Goal: Task Accomplishment & Management: Manage account settings

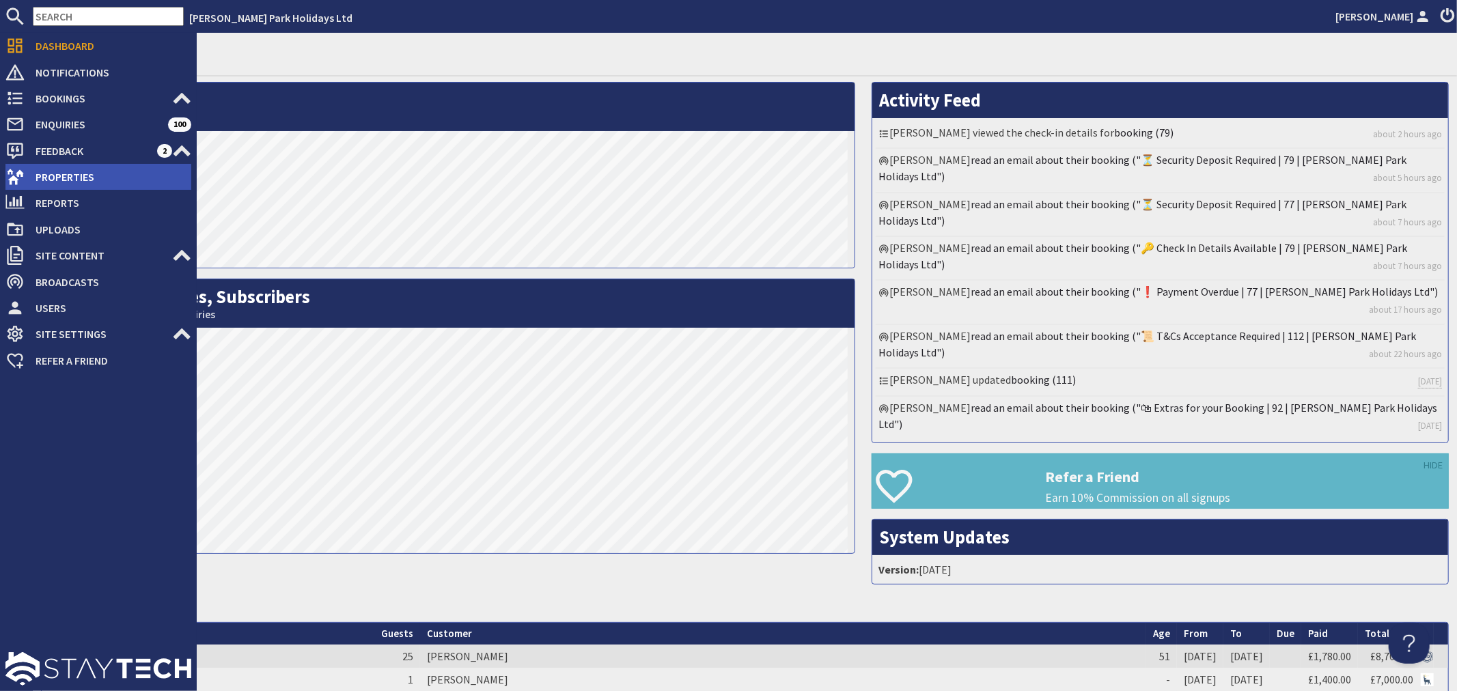
click at [94, 186] on span "Properties" at bounding box center [108, 177] width 167 height 22
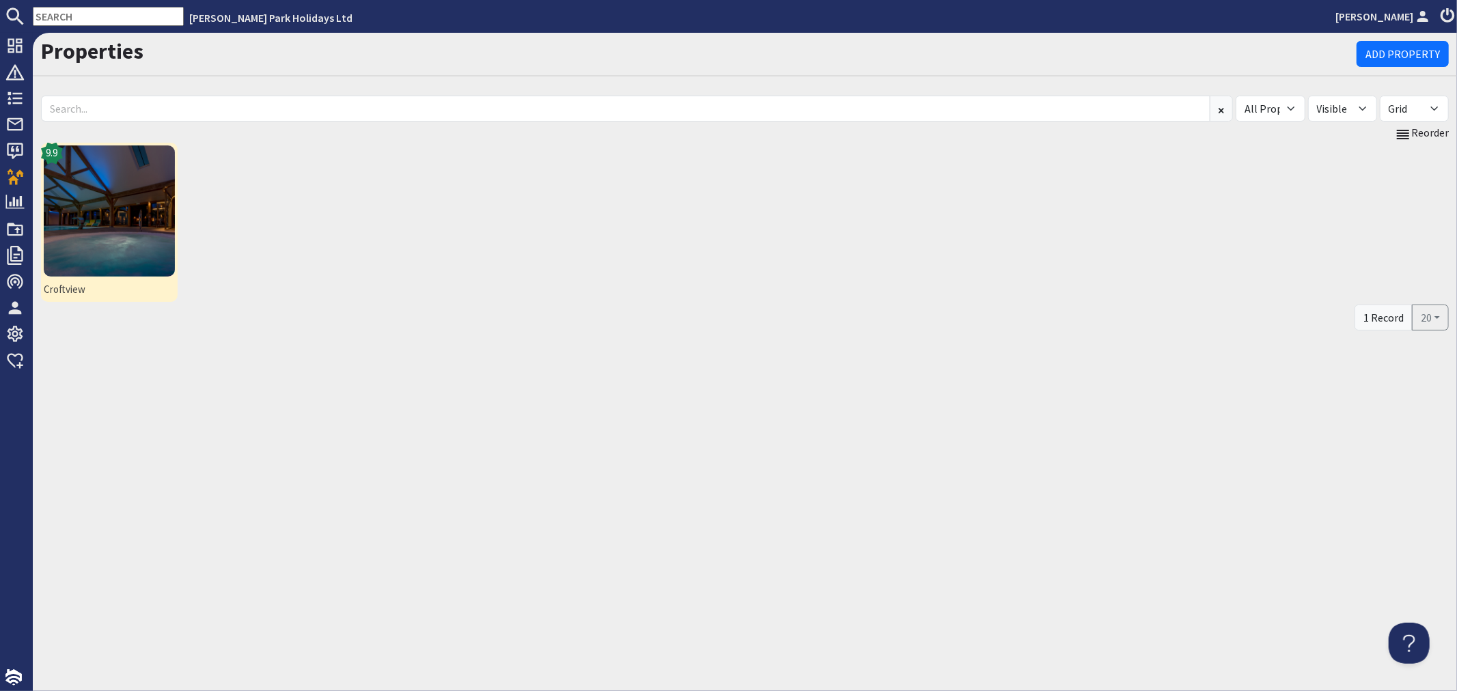
click at [143, 180] on img at bounding box center [109, 210] width 131 height 131
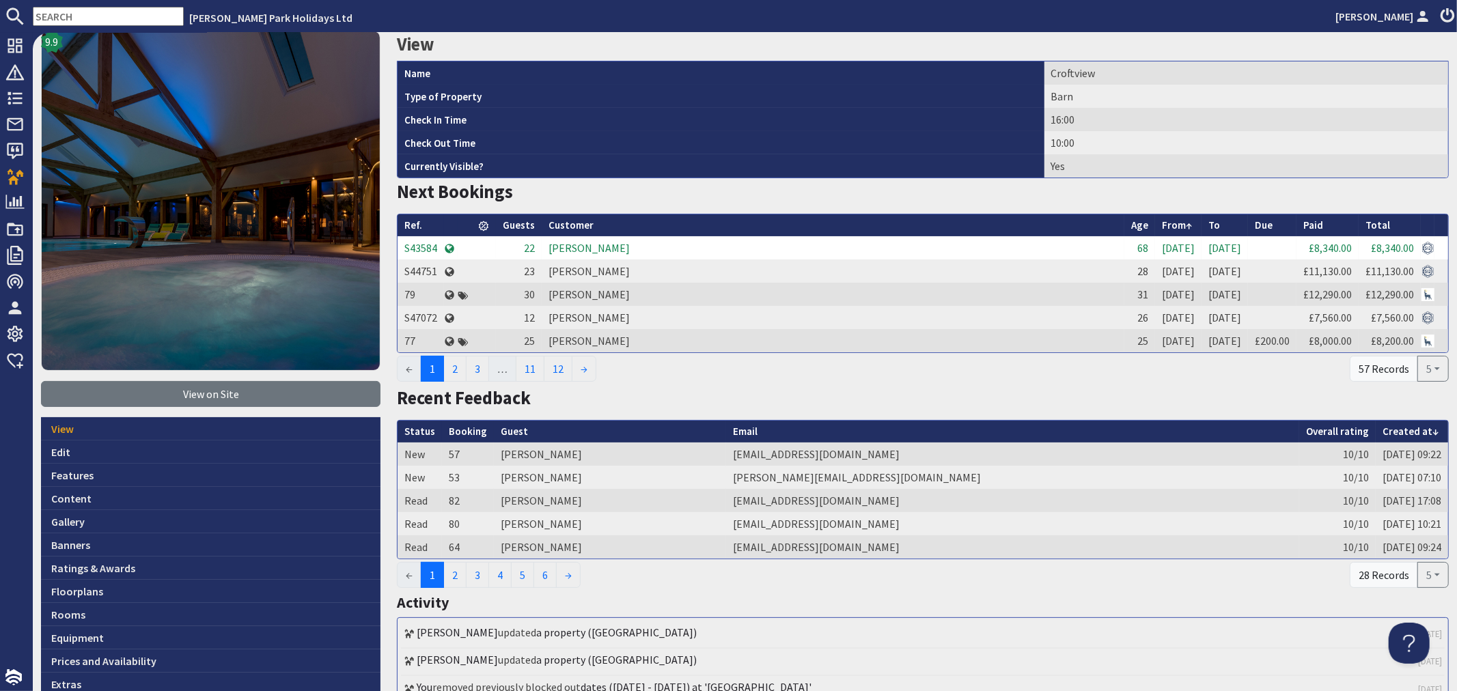
scroll to position [76, 0]
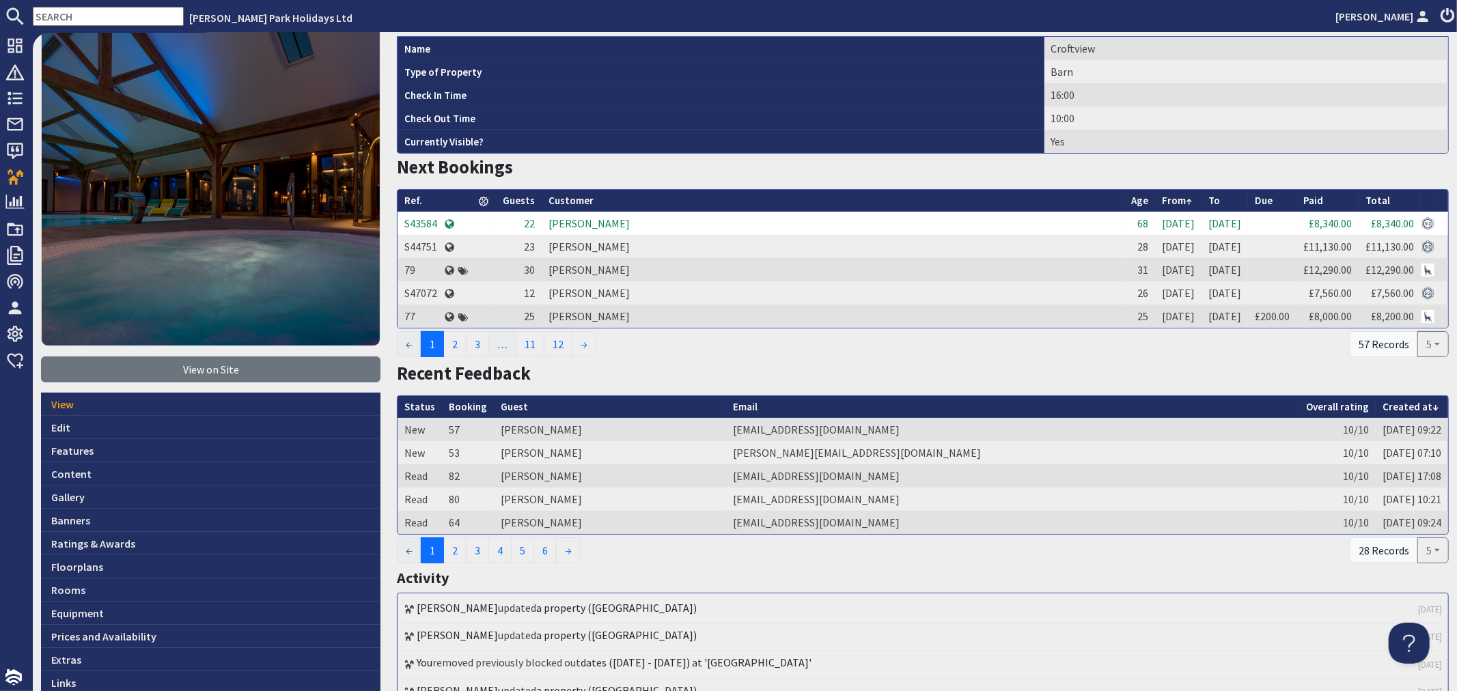
click at [613, 223] on td "[PERSON_NAME]" at bounding box center [833, 223] width 583 height 23
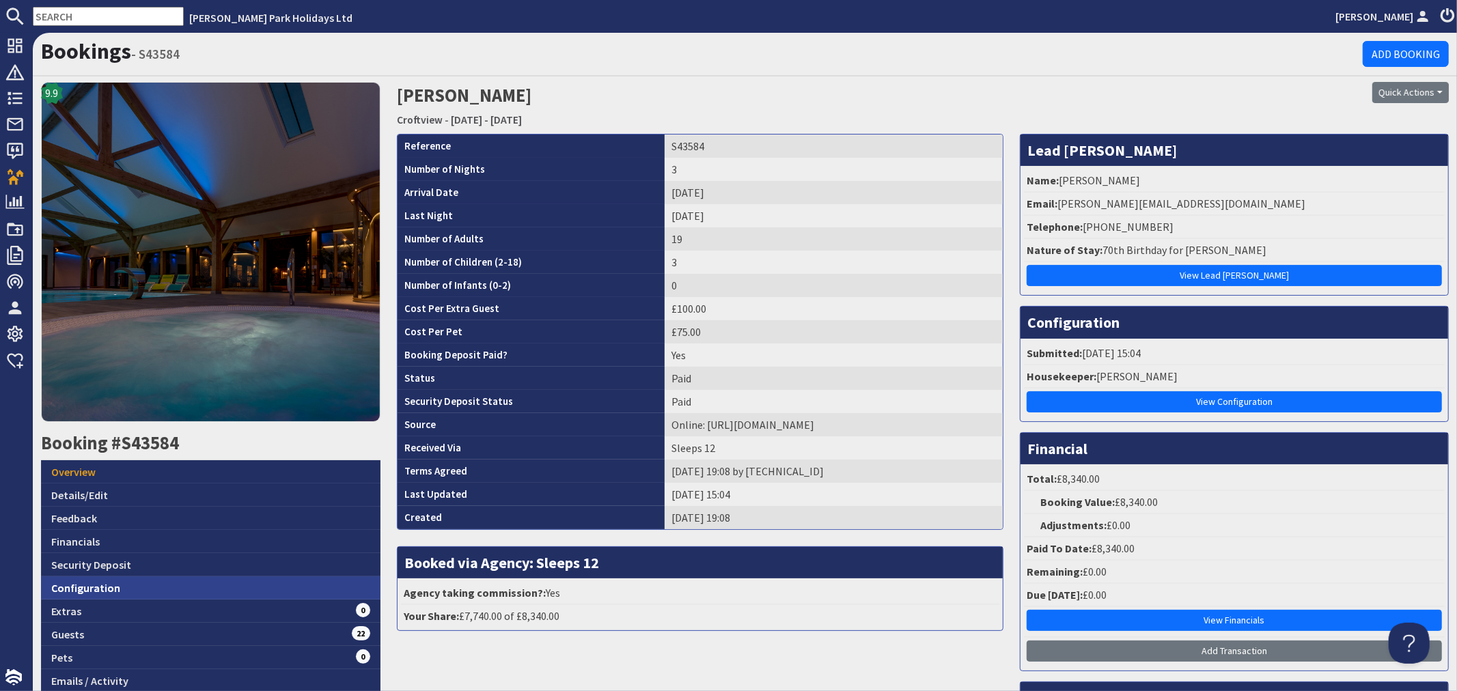
click at [178, 581] on link "Configuration" at bounding box center [210, 587] width 339 height 23
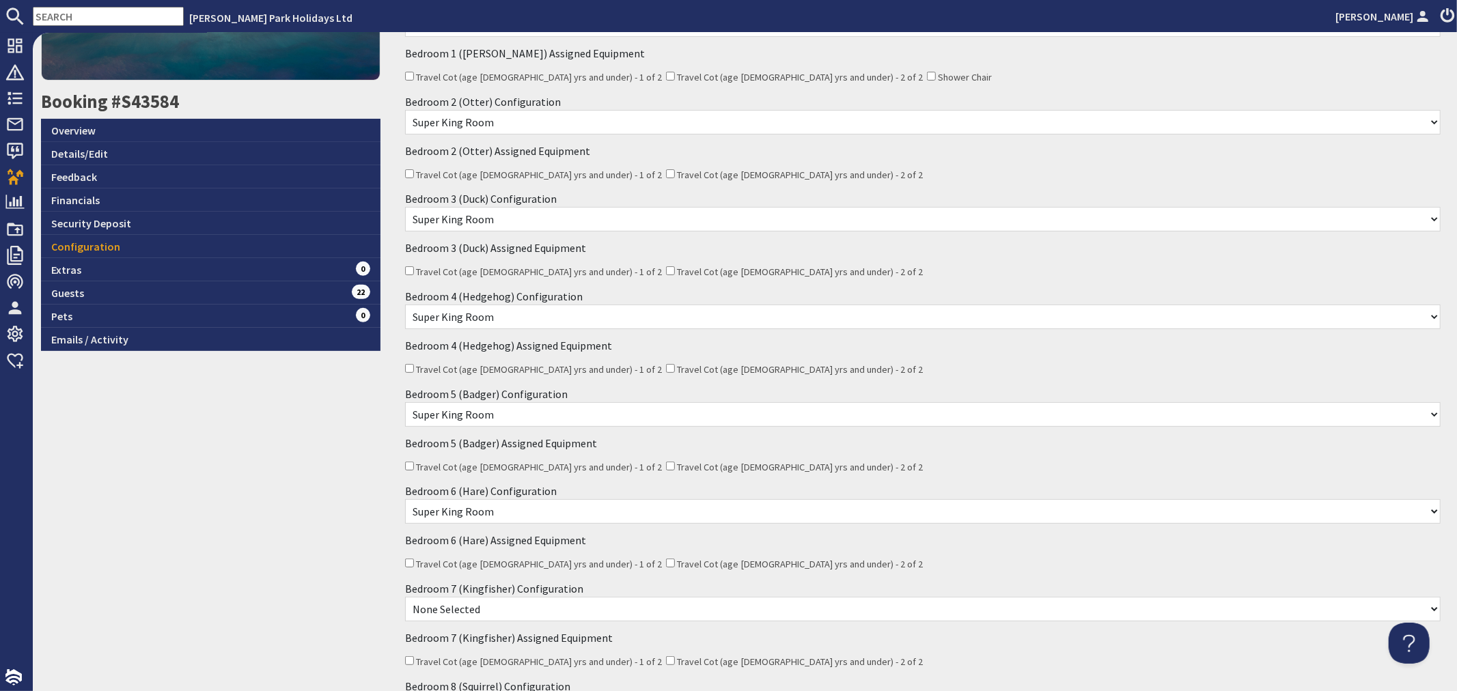
scroll to position [233, 0]
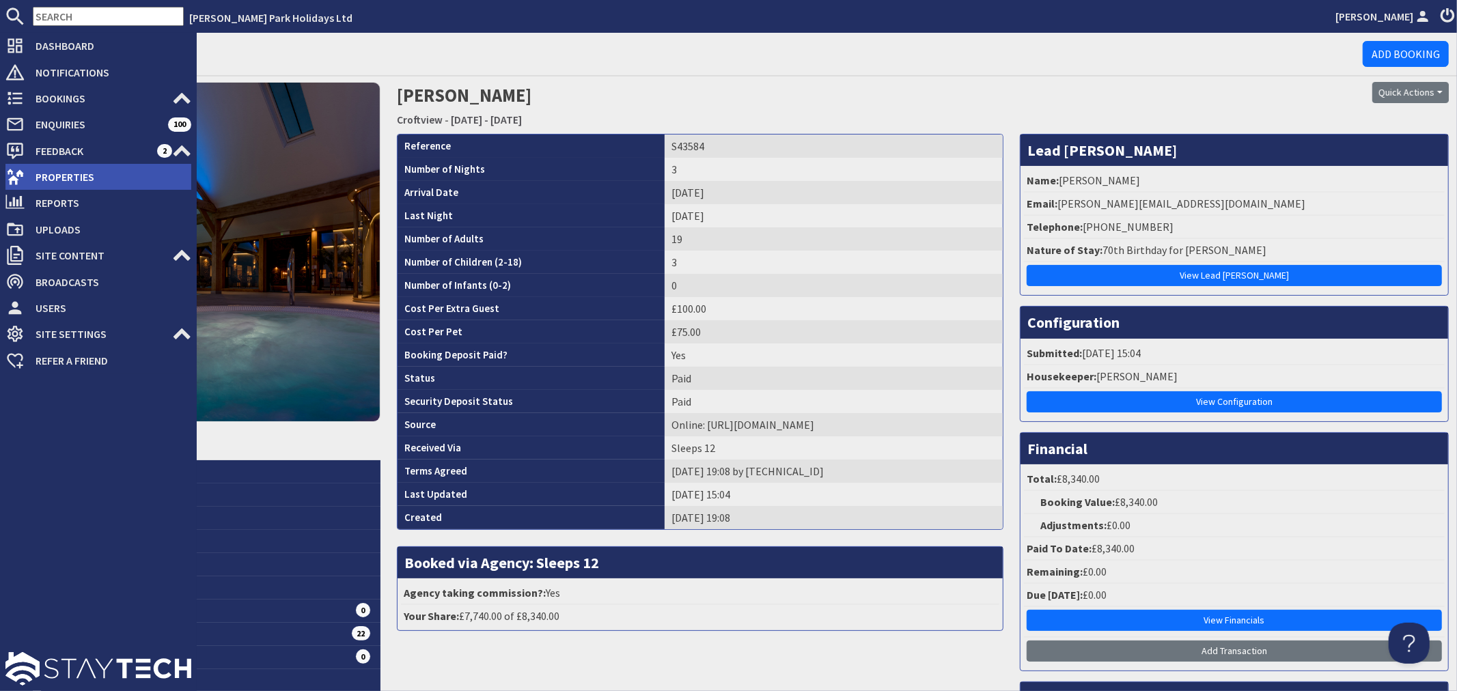
click at [48, 173] on span "Properties" at bounding box center [108, 177] width 167 height 22
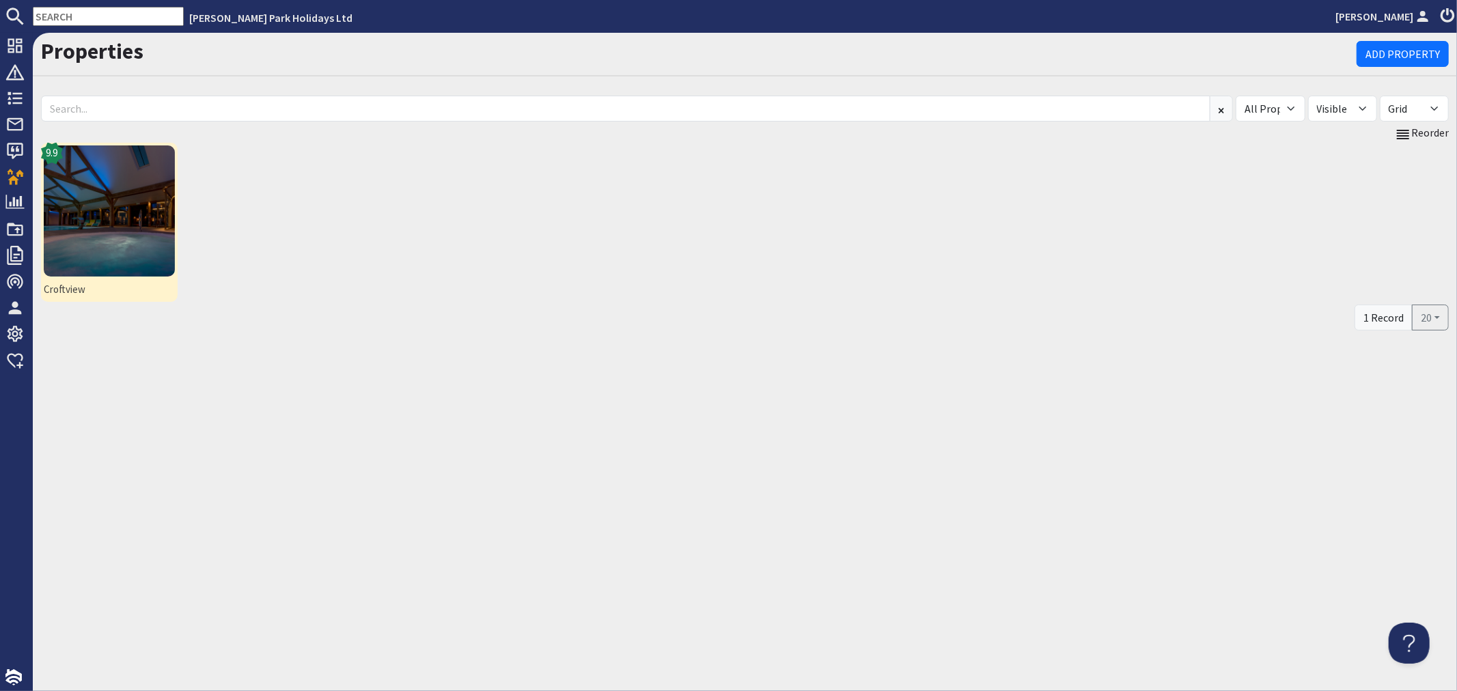
click at [157, 237] on img at bounding box center [109, 210] width 131 height 131
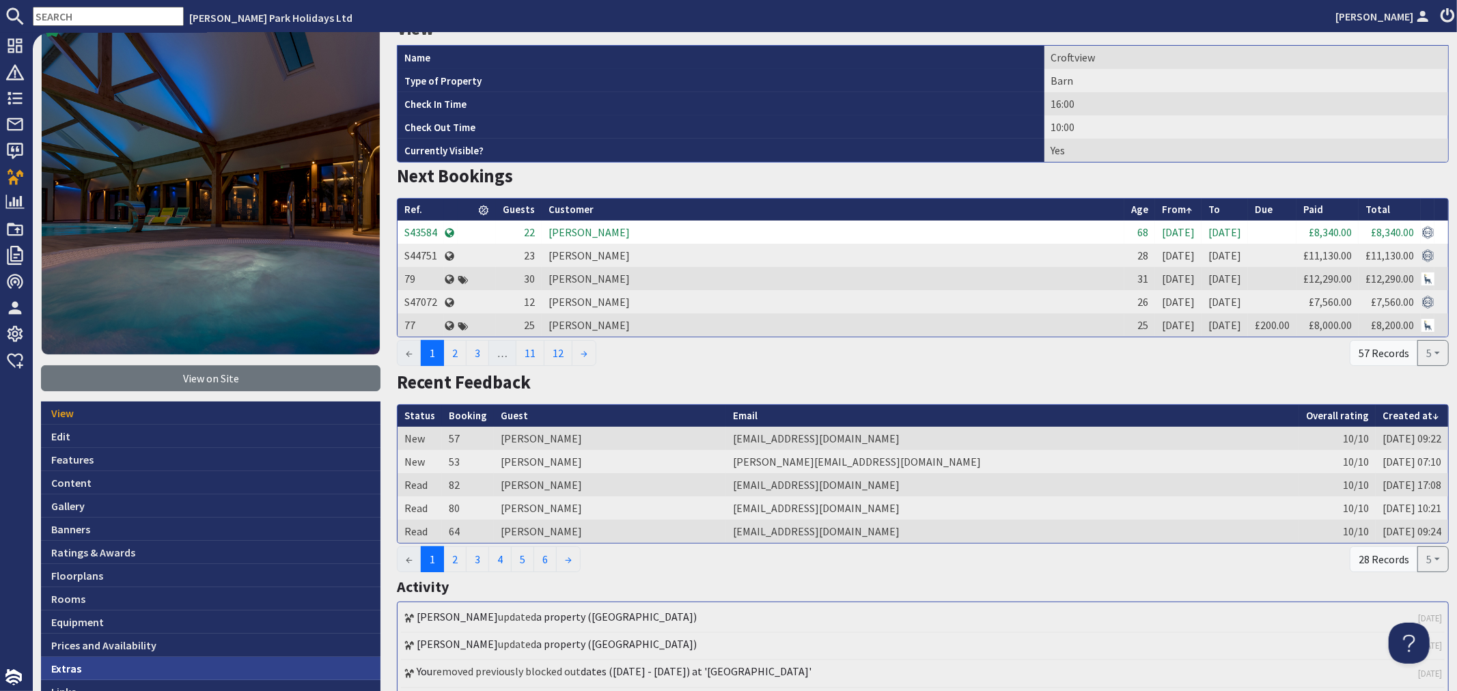
scroll to position [152, 0]
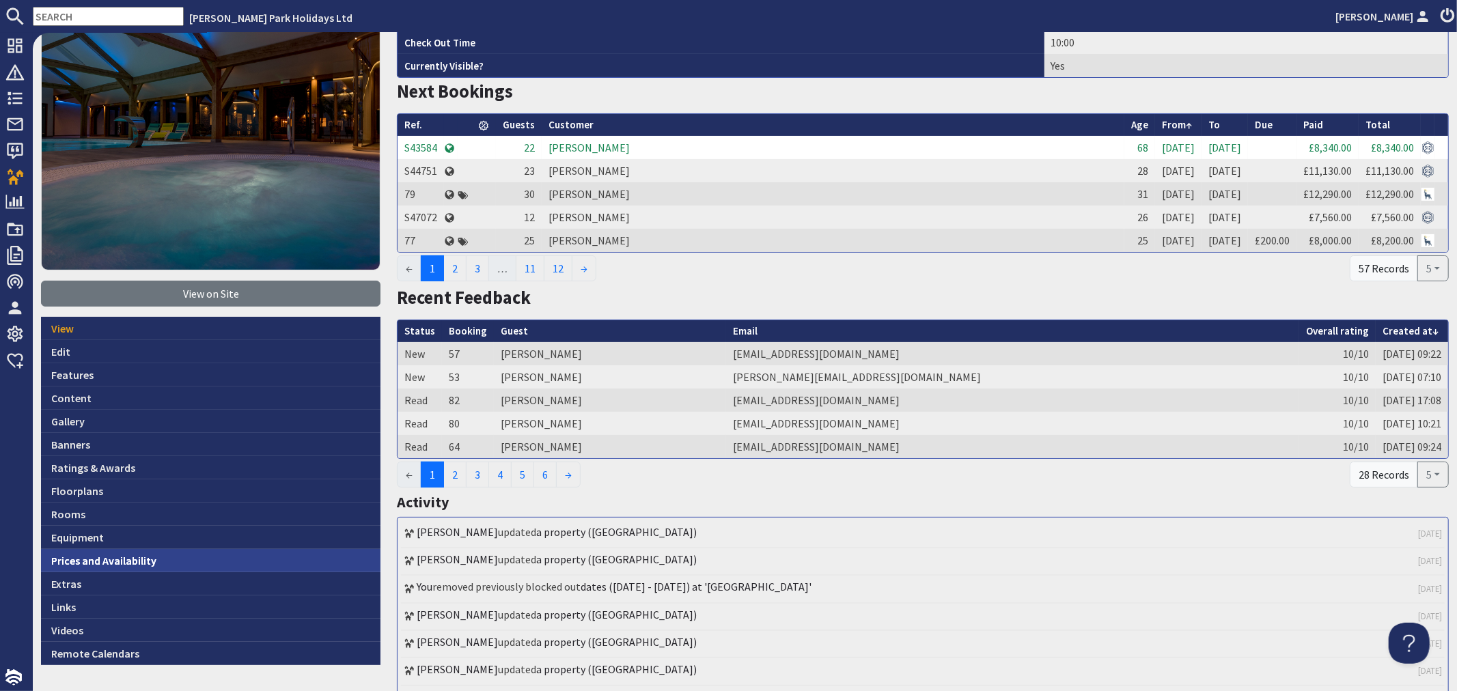
click at [181, 551] on link "Prices and Availability" at bounding box center [210, 560] width 339 height 23
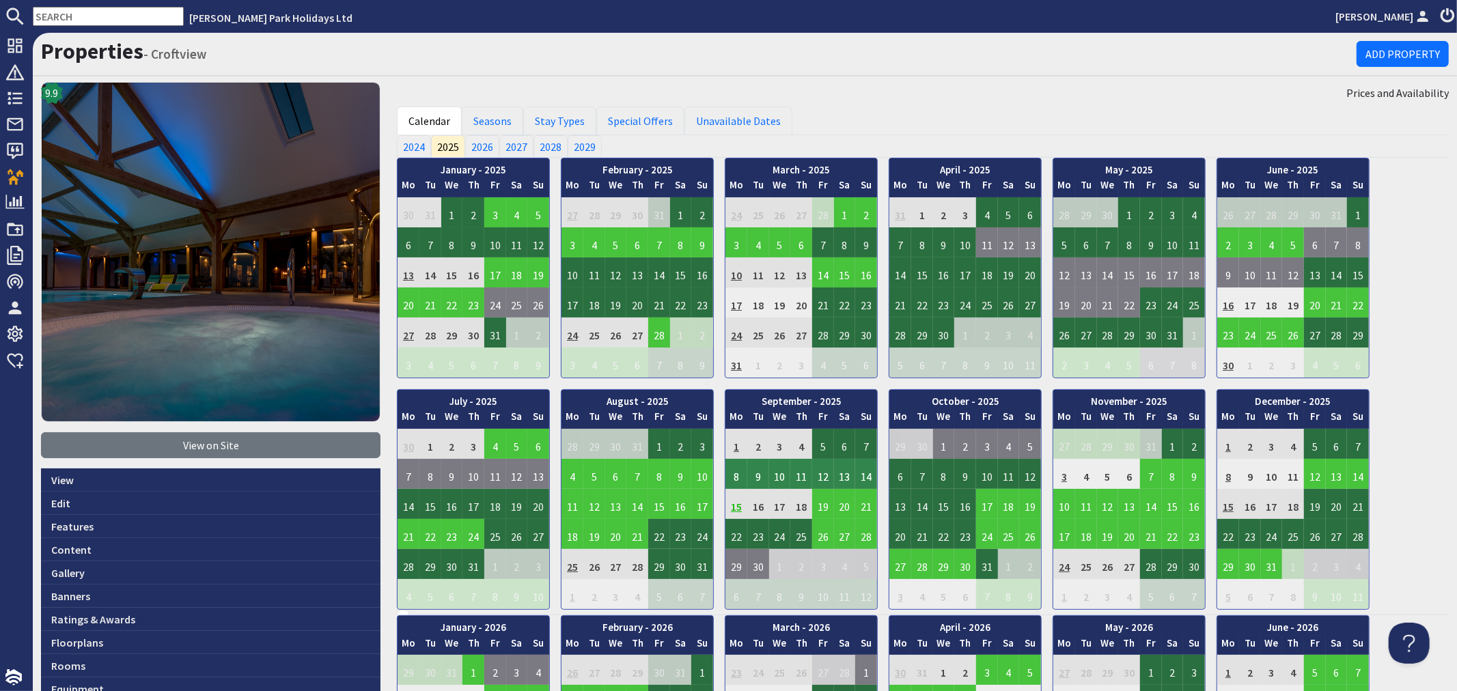
click at [733, 473] on td "8" at bounding box center [736, 474] width 22 height 30
click at [731, 531] on link "View booking" at bounding box center [723, 536] width 72 height 14
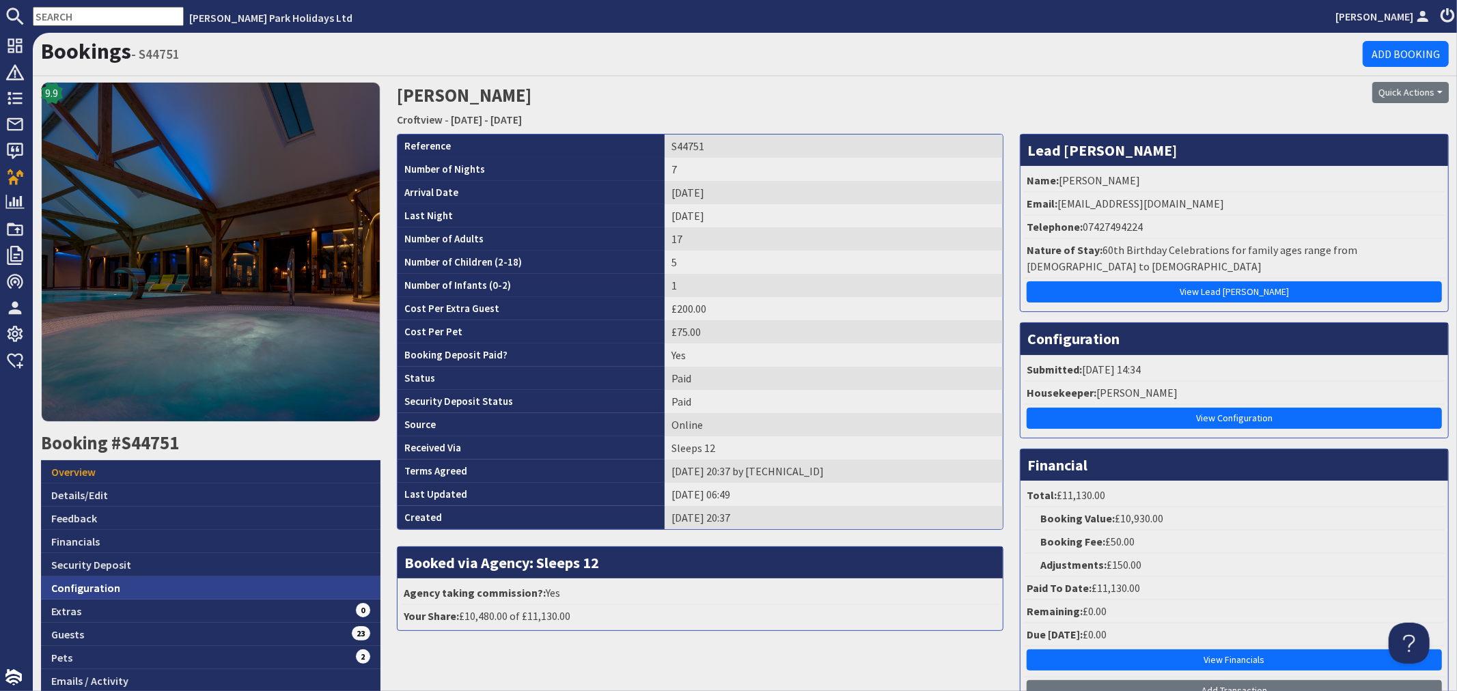
click at [249, 593] on link "Configuration" at bounding box center [210, 587] width 339 height 23
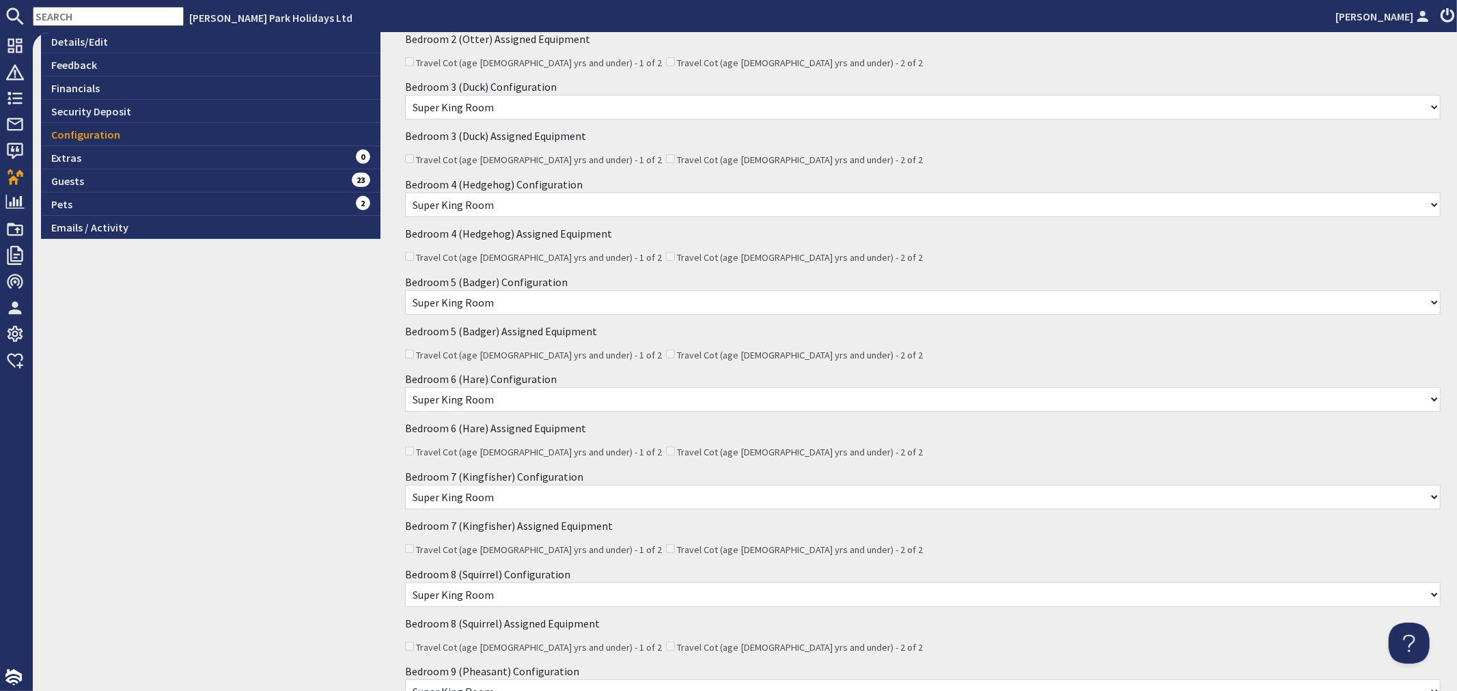
scroll to position [455, 0]
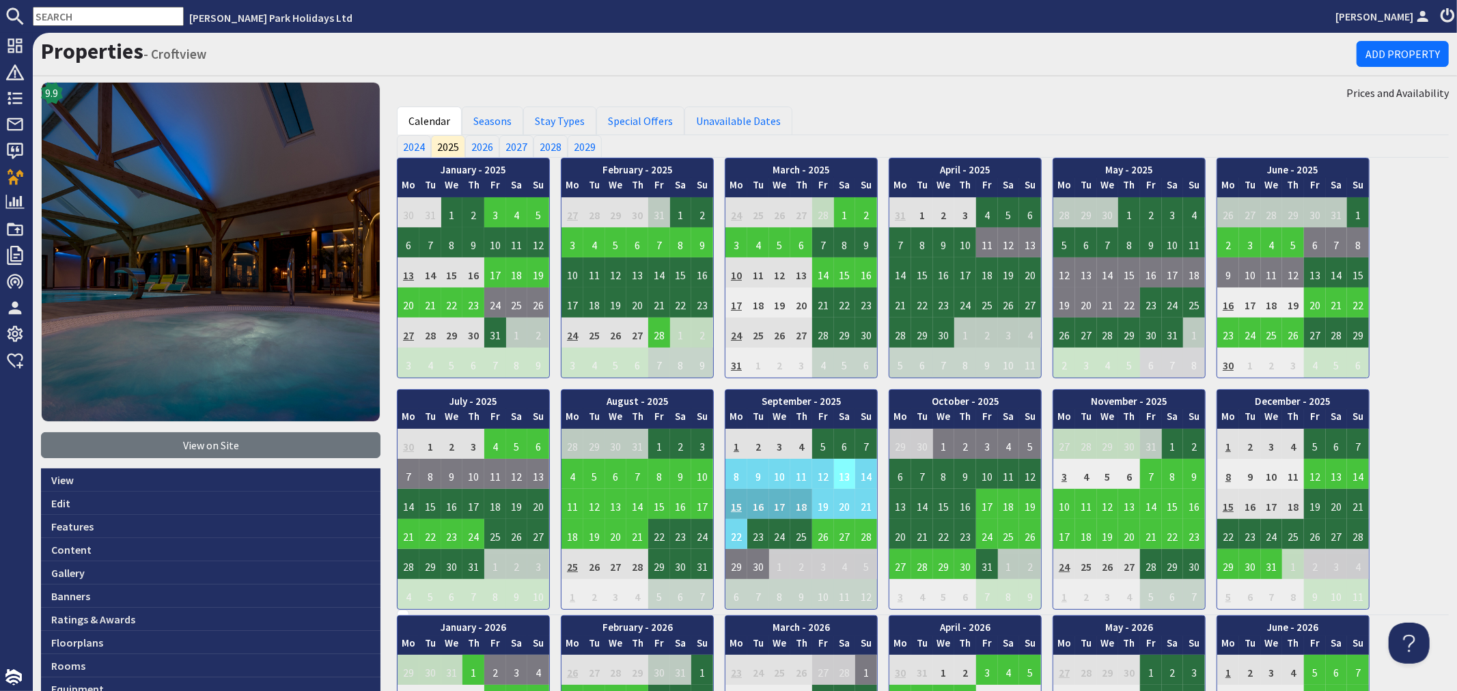
click at [835, 477] on td "13" at bounding box center [845, 474] width 22 height 30
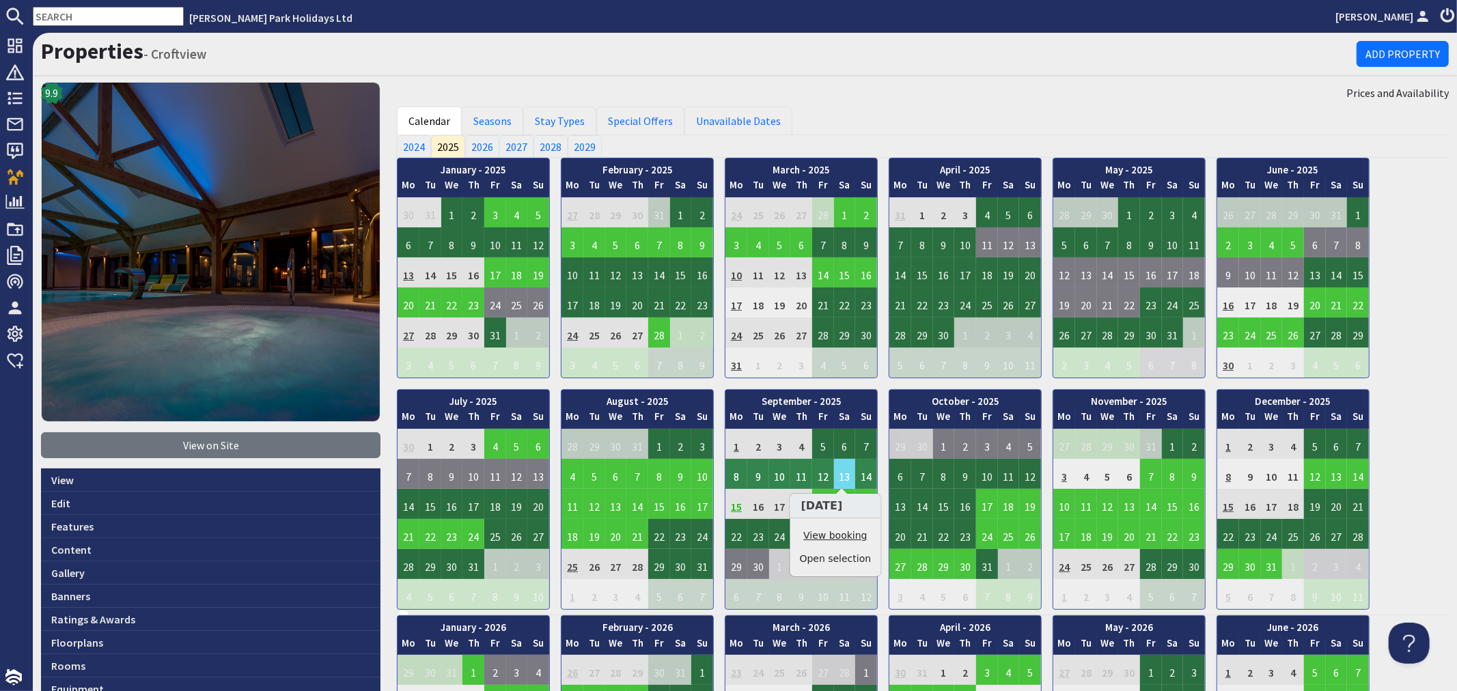
click at [852, 536] on link "View booking" at bounding box center [836, 536] width 72 height 14
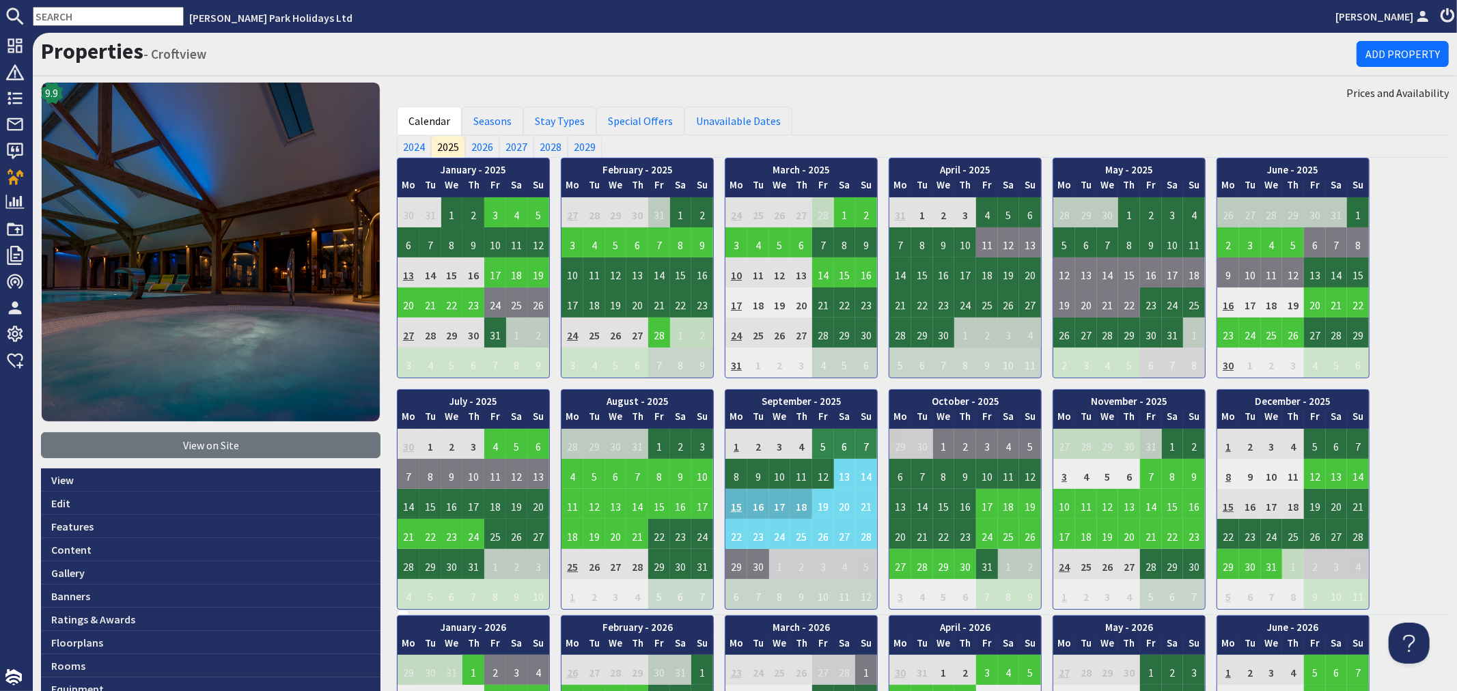
click at [822, 443] on td "5" at bounding box center [823, 444] width 22 height 30
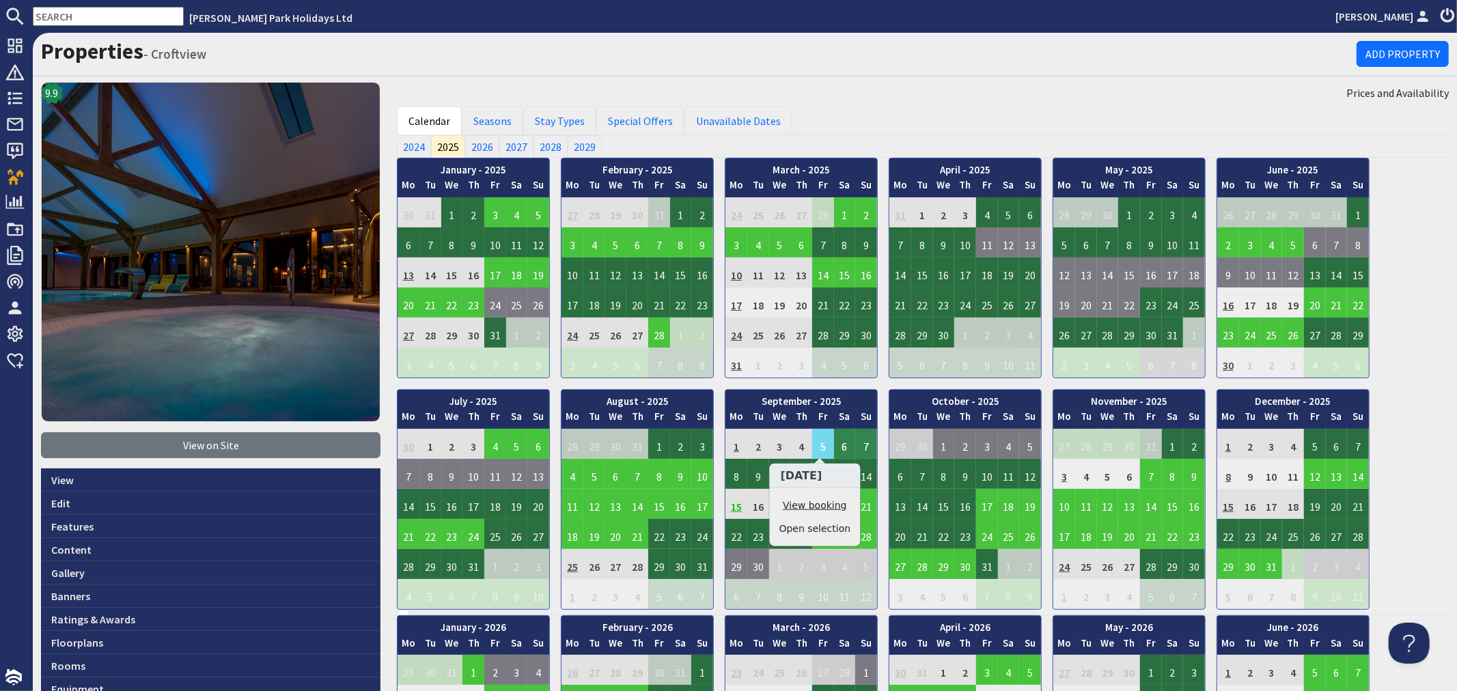
click at [815, 504] on link "View booking" at bounding box center [815, 506] width 72 height 14
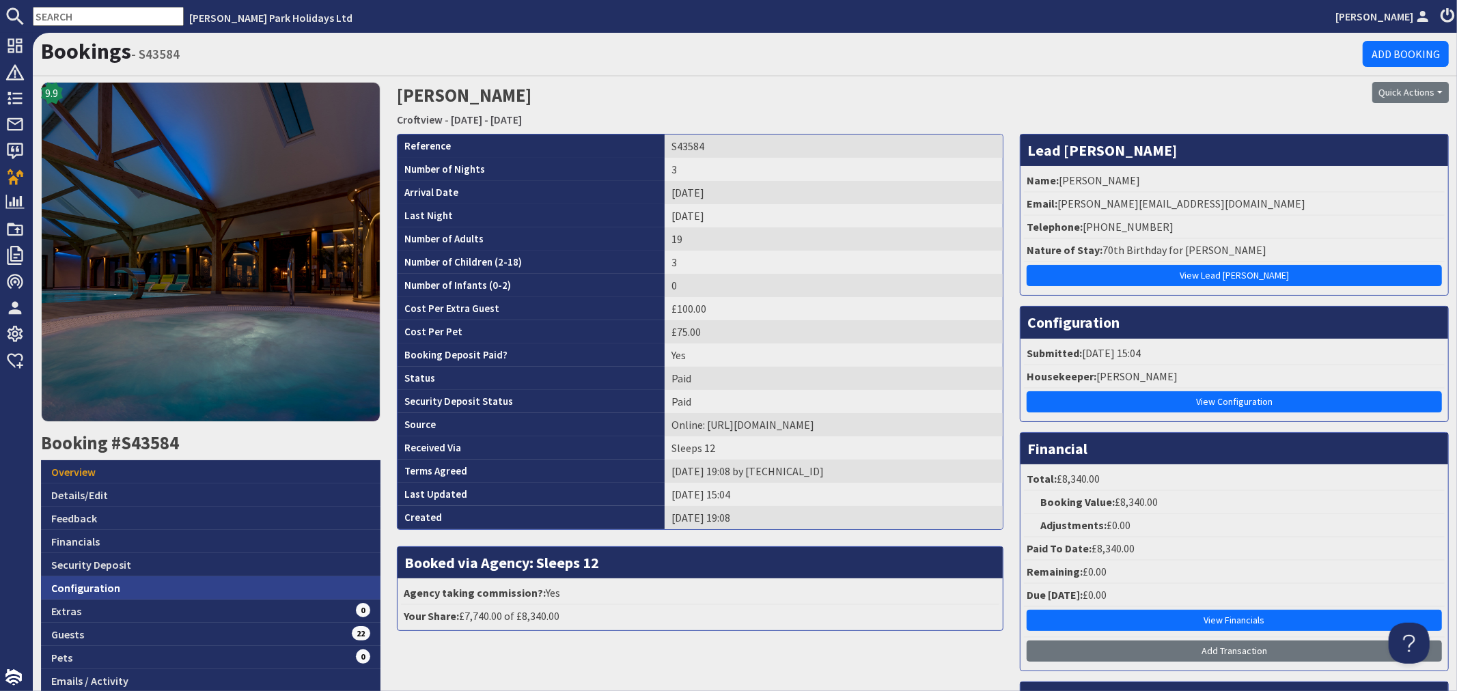
click at [276, 576] on link "Configuration" at bounding box center [210, 587] width 339 height 23
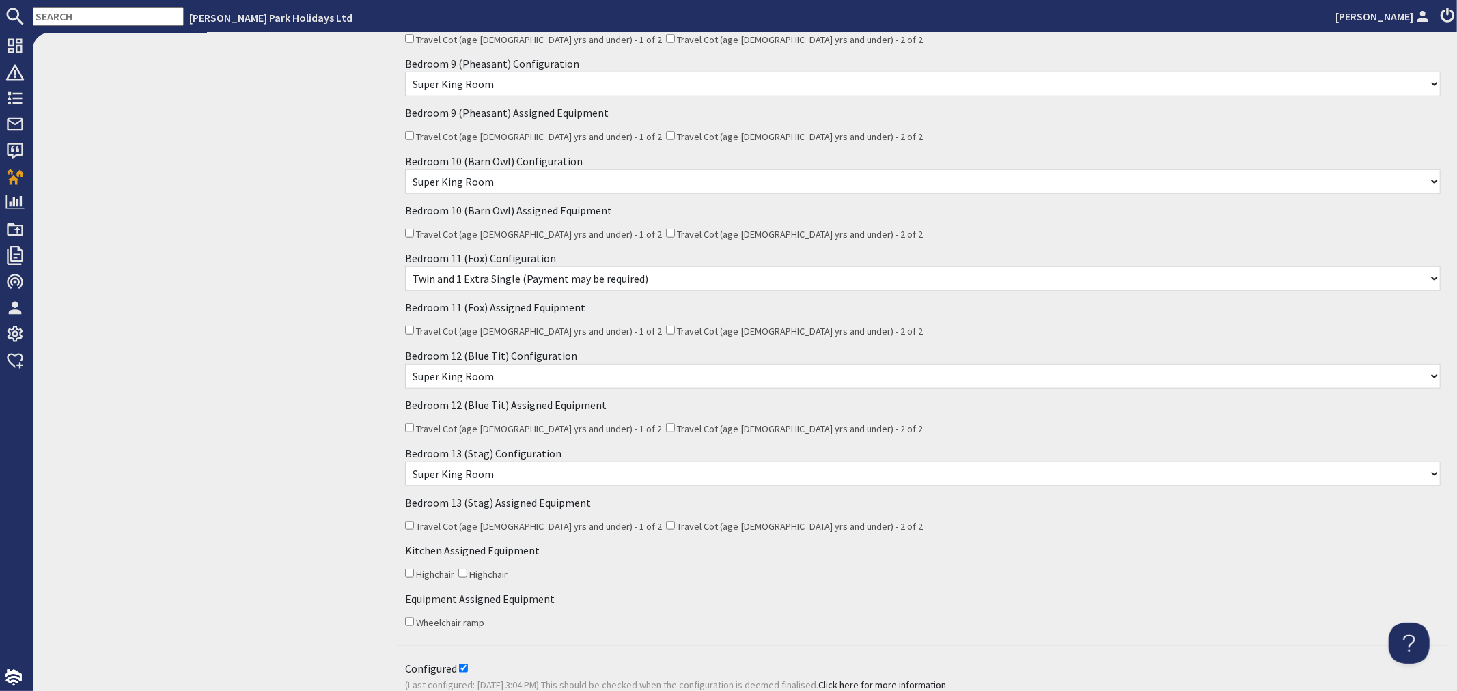
scroll to position [1062, 0]
